Goal: Download file/media

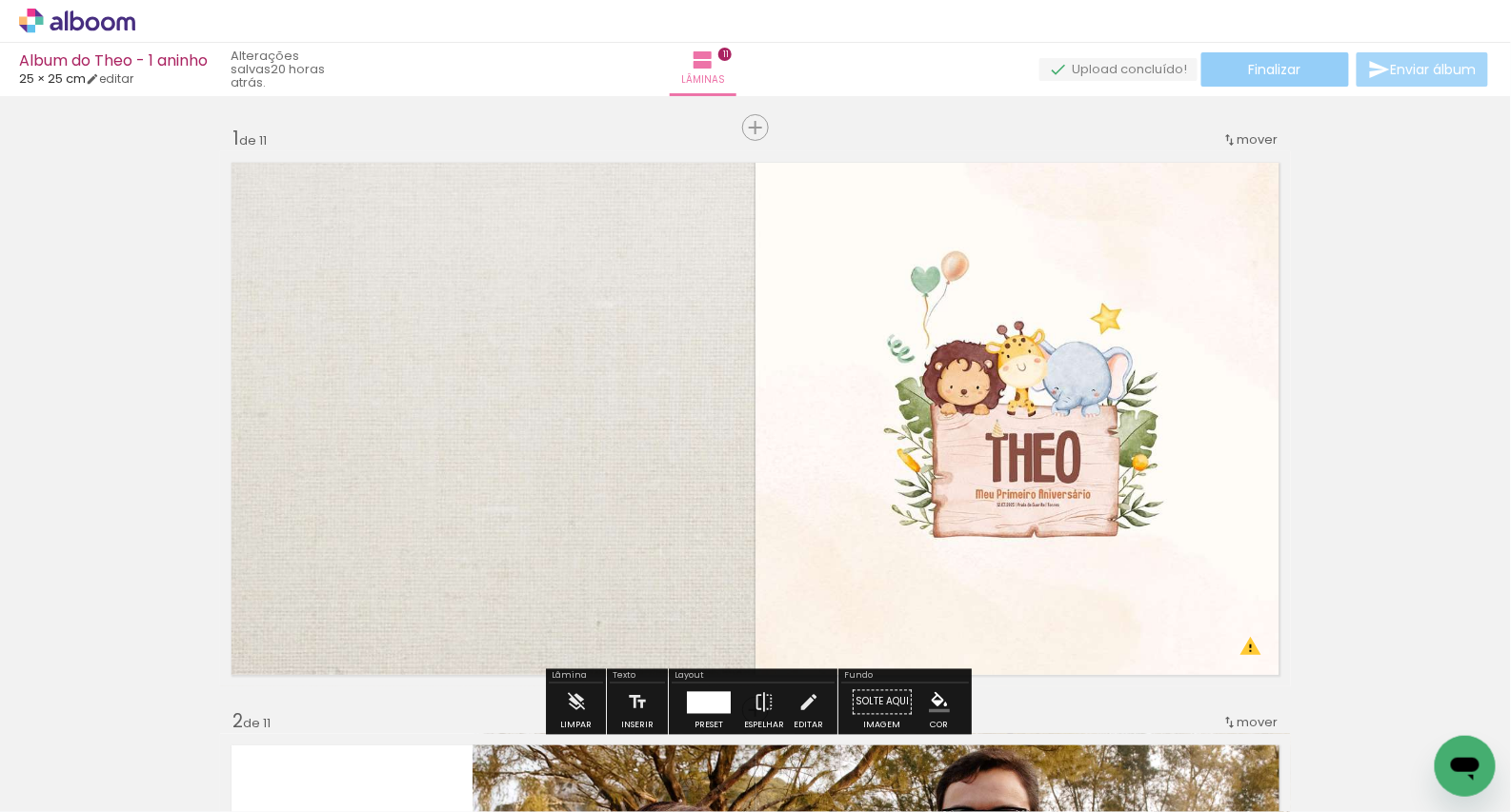
click at [1231, 73] on paper-button "Finalizar" at bounding box center [1275, 69] width 148 height 34
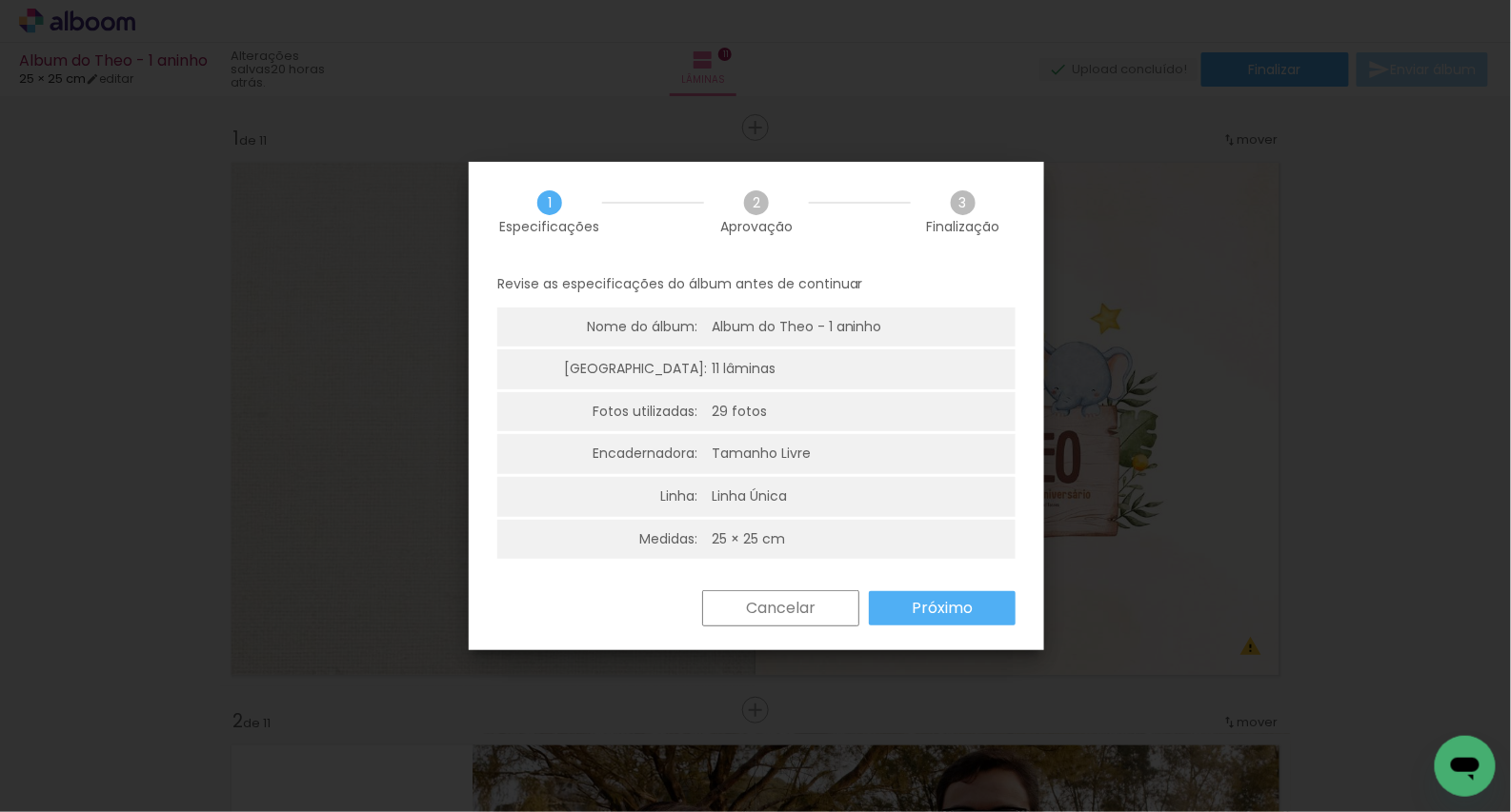
click at [897, 583] on div "Revise as especificações do álbum antes de continuar Nome do álbum: Album do Th…" at bounding box center [756, 425] width 576 height 328
click at [898, 595] on paper-button "Próximo" at bounding box center [942, 608] width 147 height 34
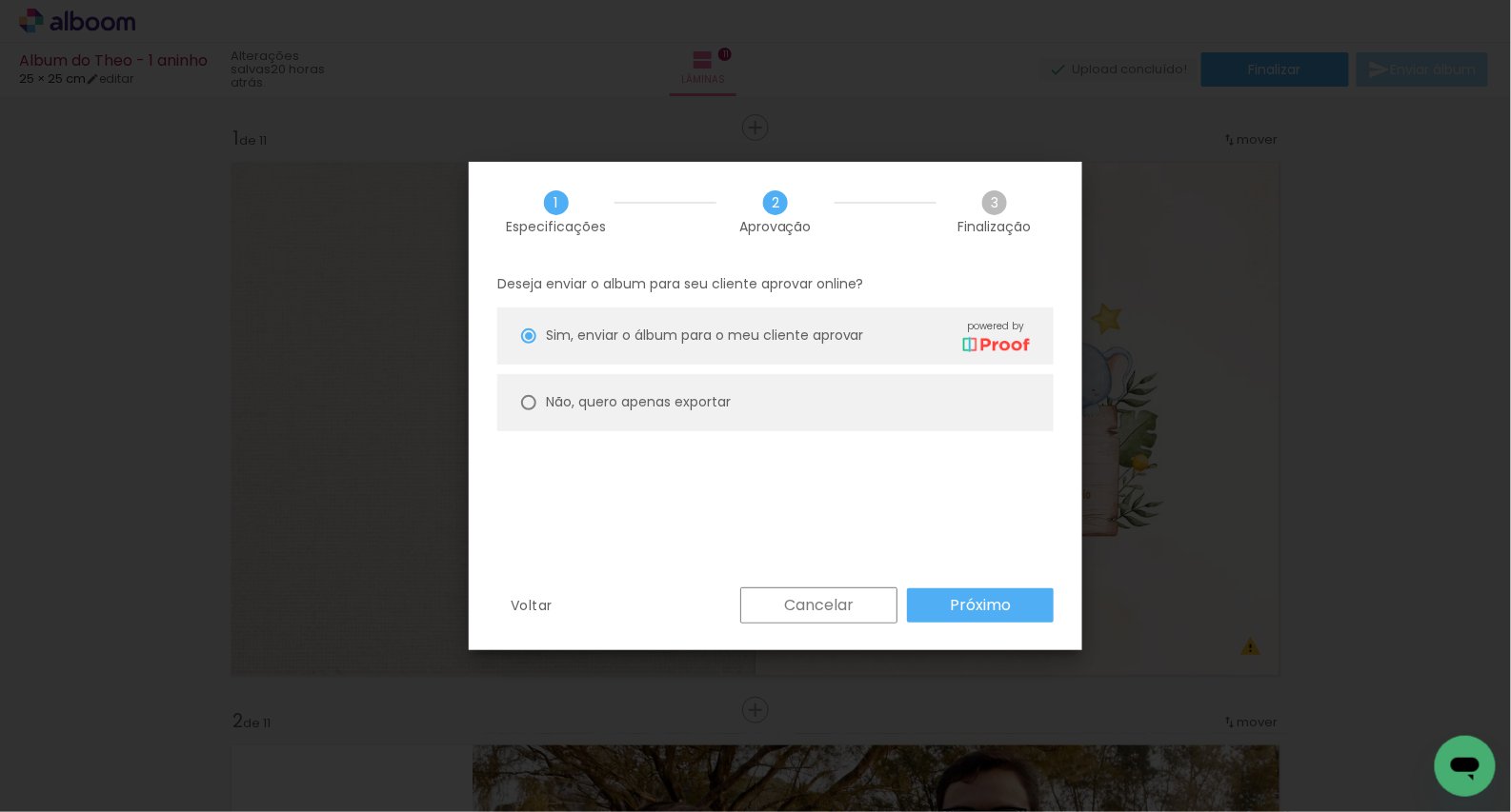
click at [0, 0] on slot "Não, quero apenas exportar" at bounding box center [0, 0] width 0 height 0
type paper-radio-button "on"
click at [927, 588] on paper-button "Próximo" at bounding box center [980, 605] width 147 height 34
type input "Alta, 300 DPI"
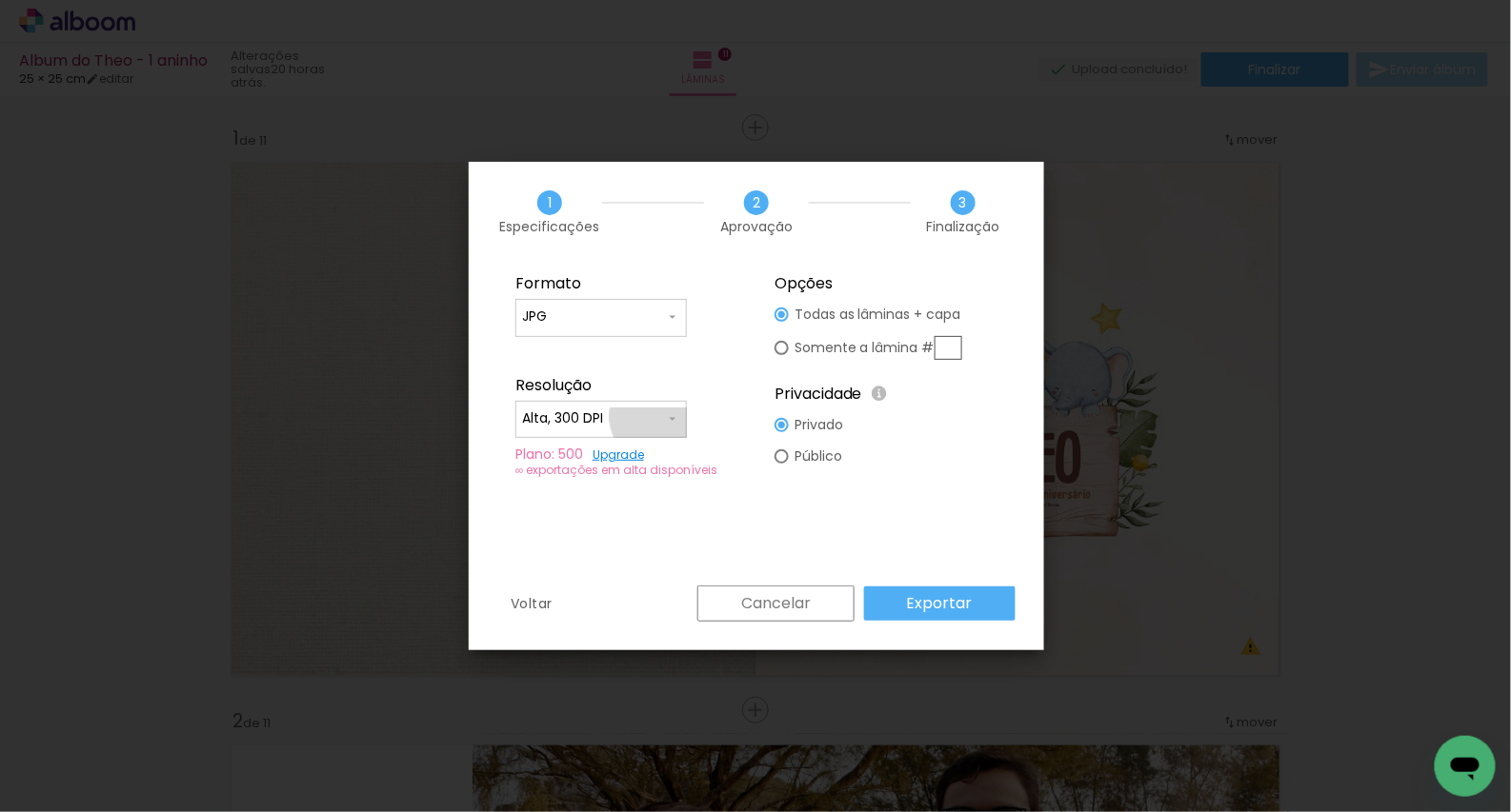
click at [659, 416] on input "Alta, 300 DPI" at bounding box center [593, 420] width 143 height 19
click at [661, 413] on paper-item "Alta, 300 DPI" at bounding box center [601, 415] width 171 height 38
click at [0, 0] on slot "Exportar" at bounding box center [0, 0] width 0 height 0
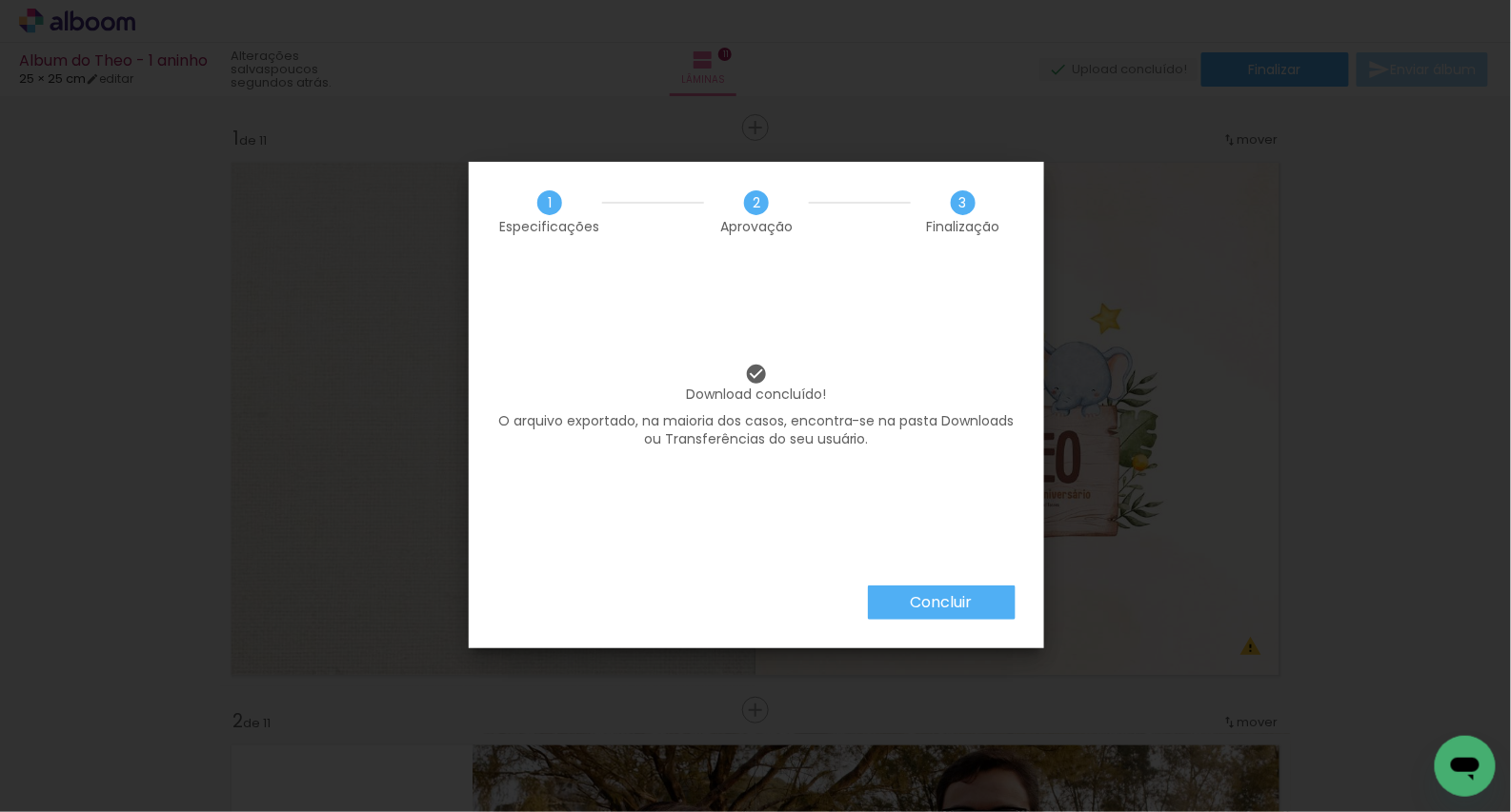
click at [928, 619] on paper-button "Concluir" at bounding box center [942, 603] width 148 height 34
